Goal: Find specific page/section: Find specific page/section

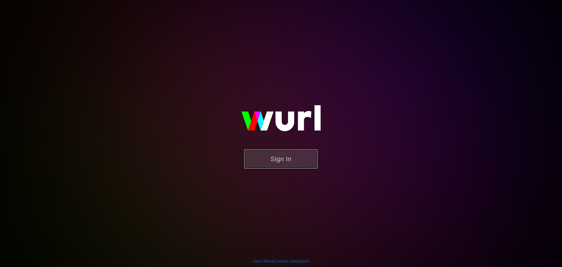
click at [283, 151] on button "Sign In" at bounding box center [281, 158] width 73 height 19
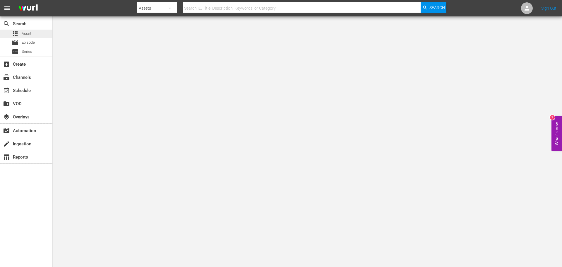
click at [28, 35] on span "Asset" at bounding box center [27, 34] width 10 height 6
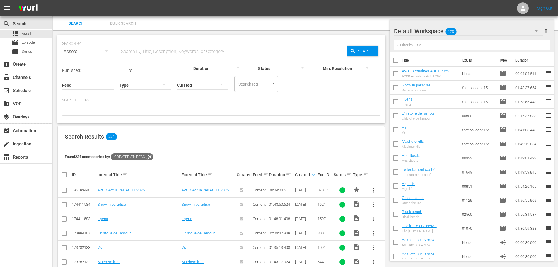
scroll to position [88, 0]
